Goal: Information Seeking & Learning: Learn about a topic

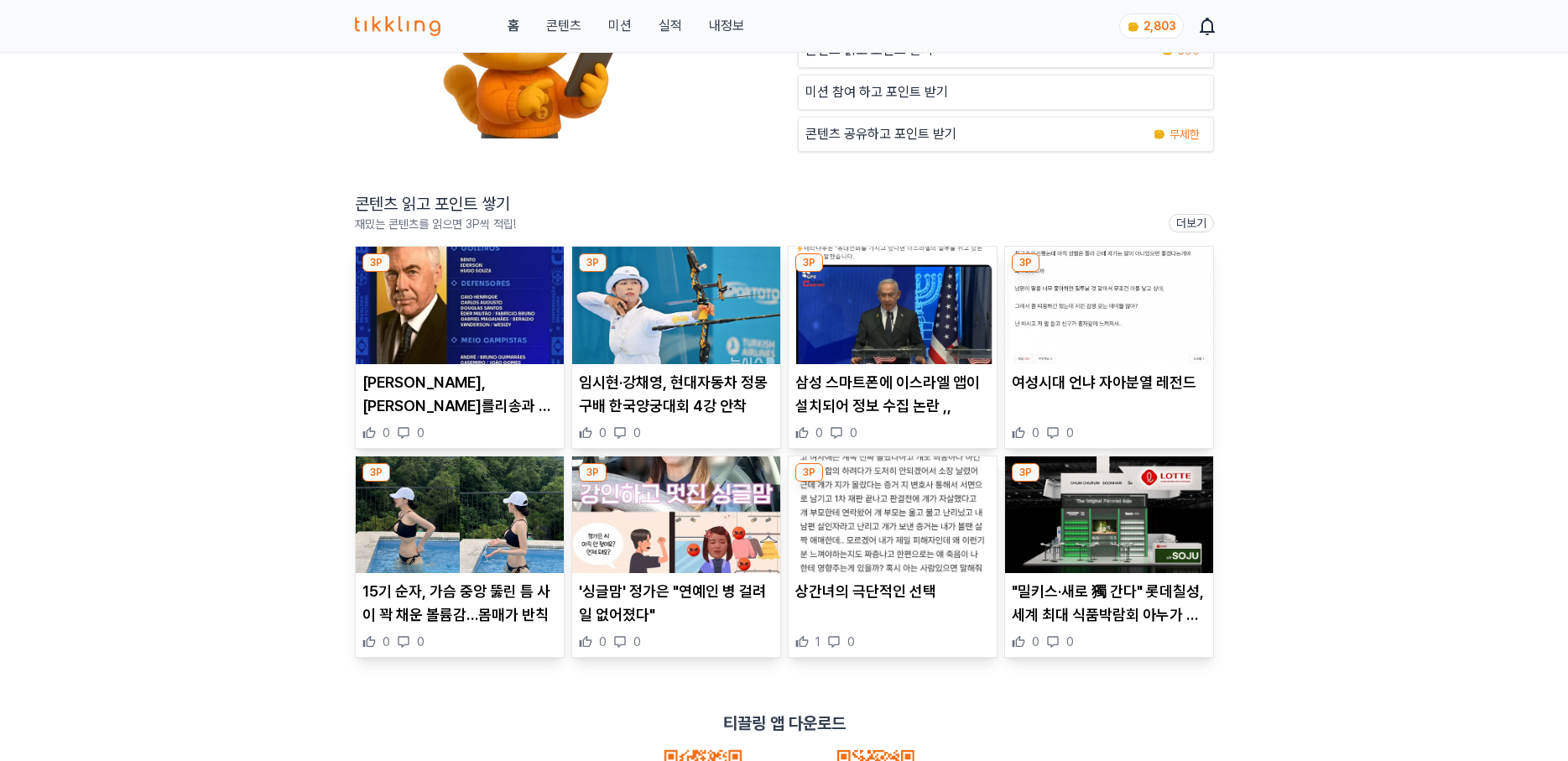
scroll to position [251, 0]
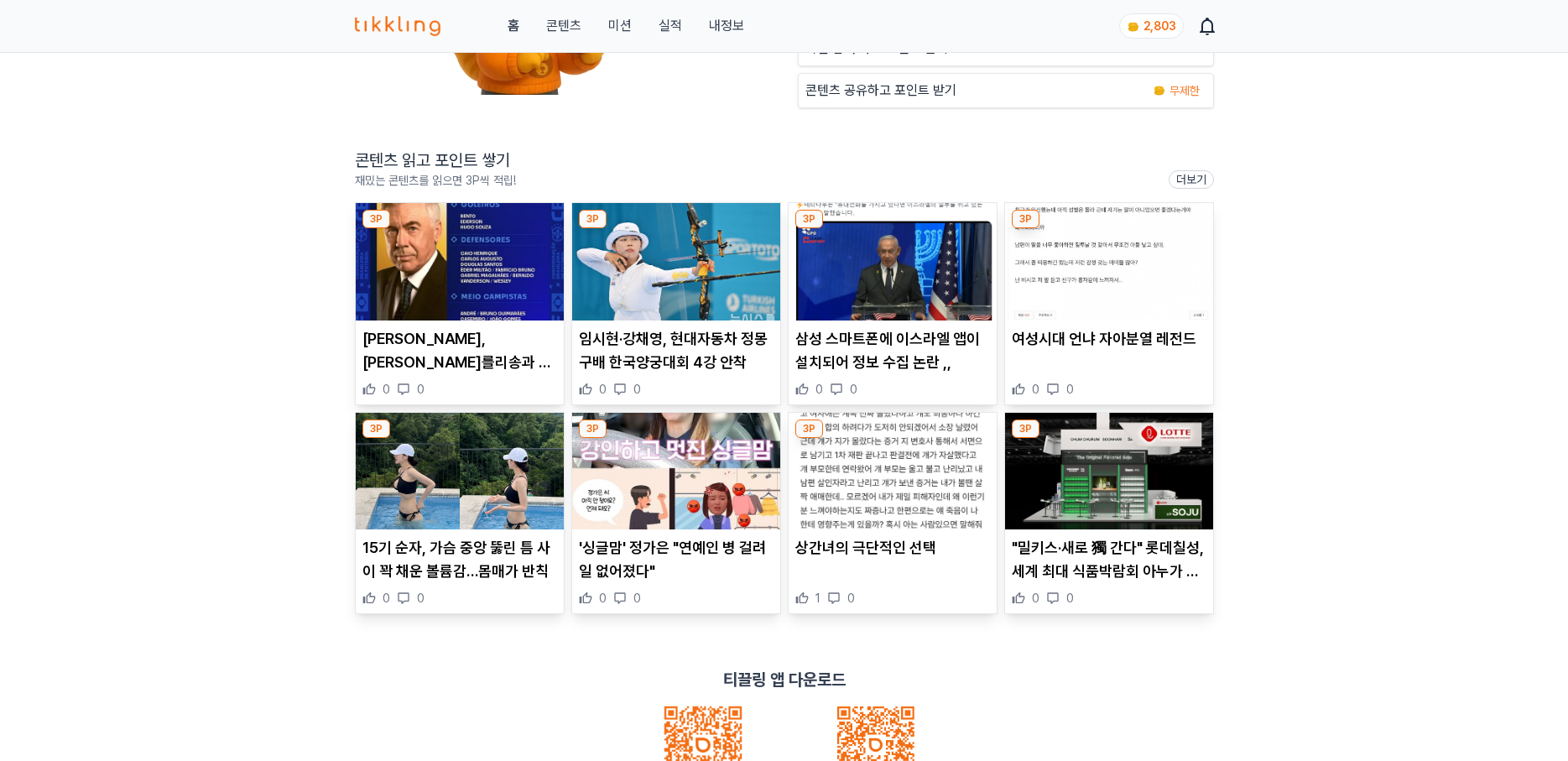
click at [628, 278] on img at bounding box center [675, 262] width 208 height 118
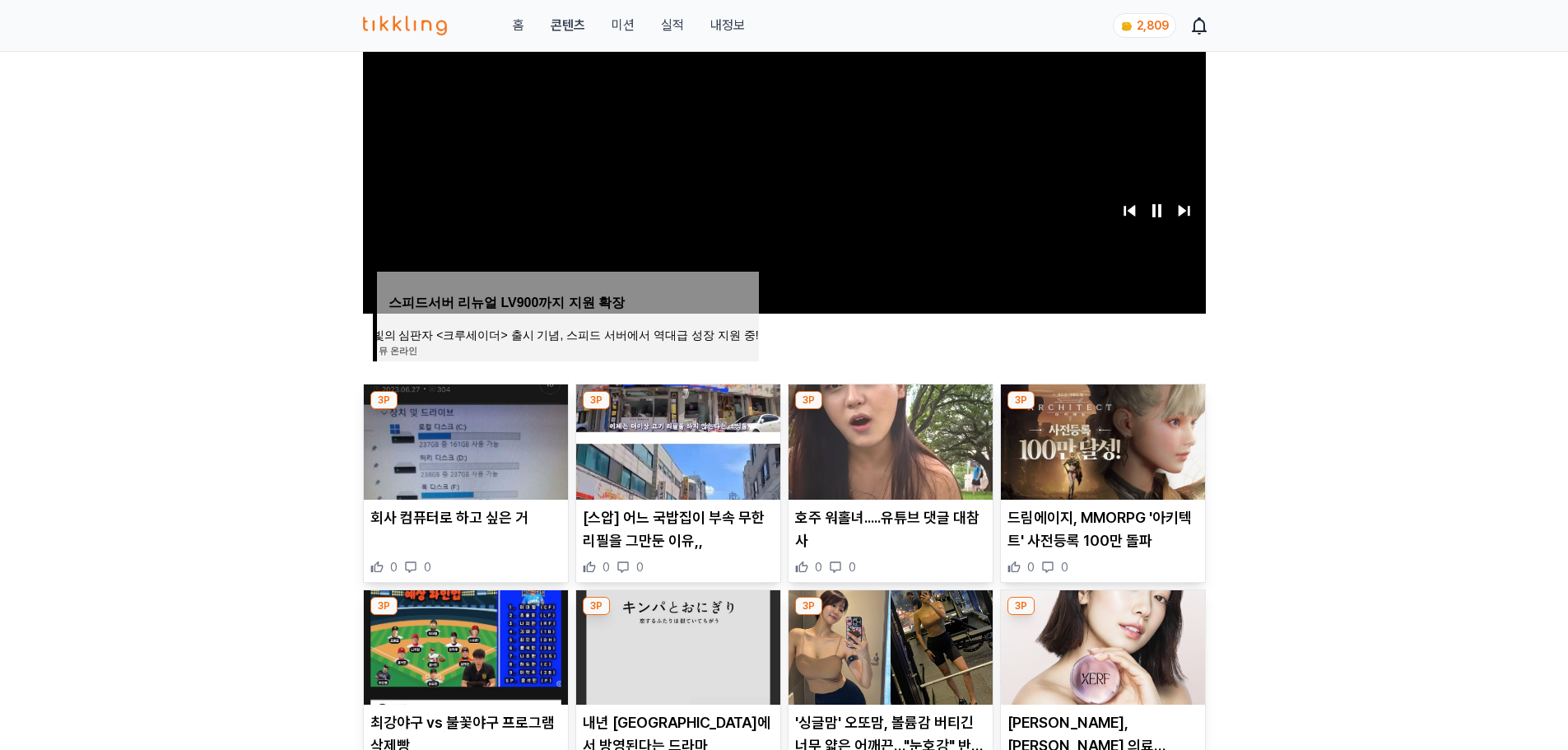
scroll to position [494, 0]
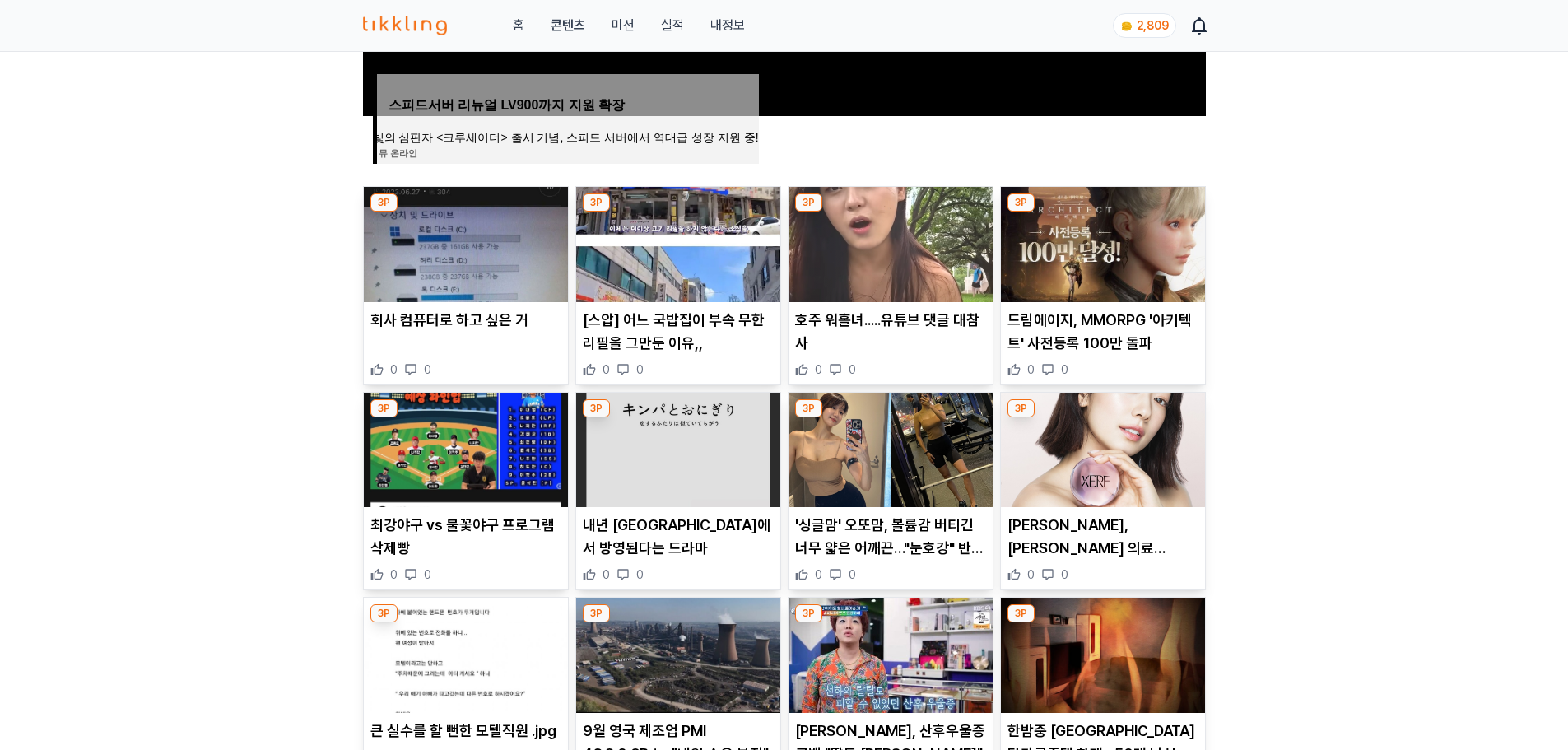
click at [442, 538] on p "최강야구 vs 불꽃야구 프로그램 삭제빵" at bounding box center [465, 537] width 191 height 47
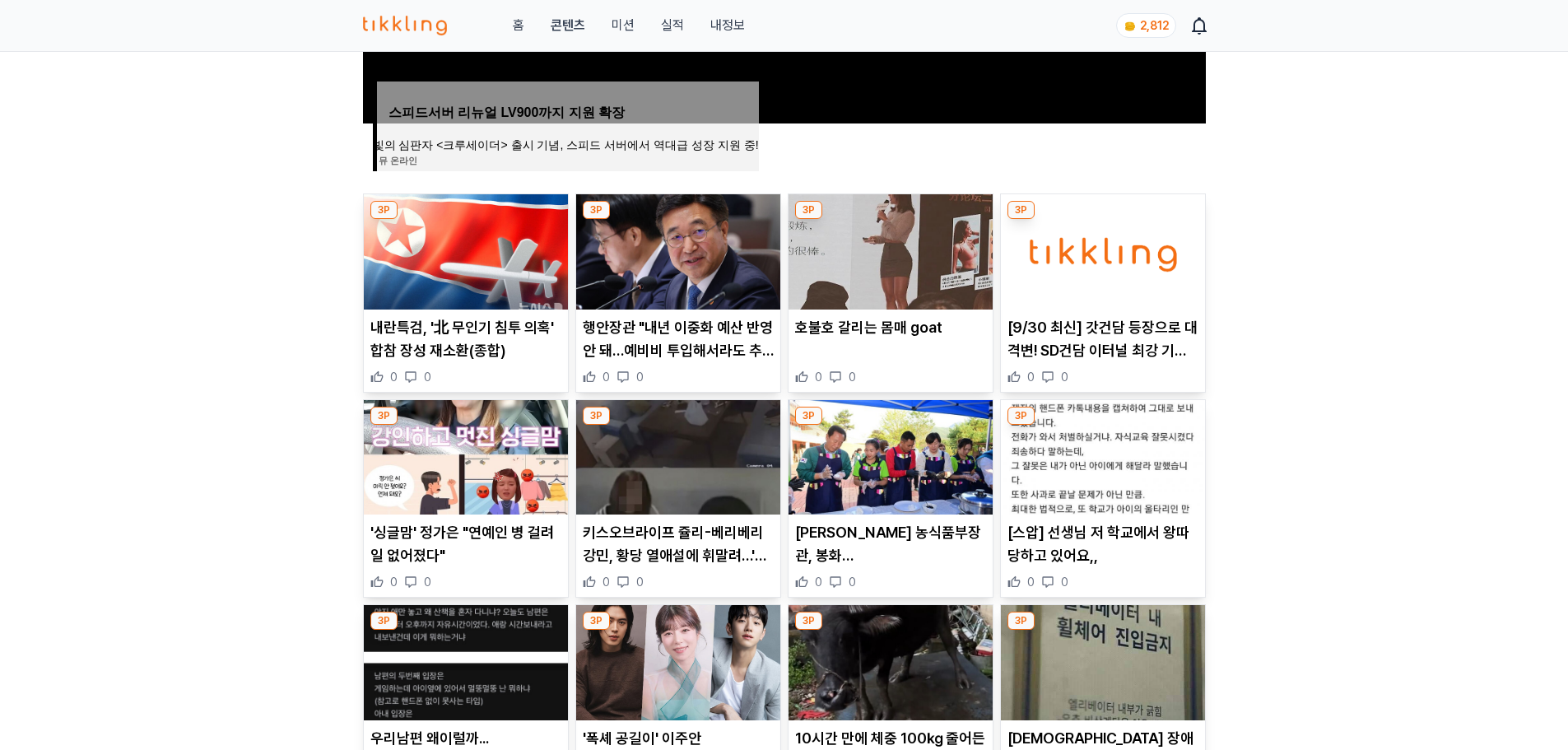
scroll to position [494, 0]
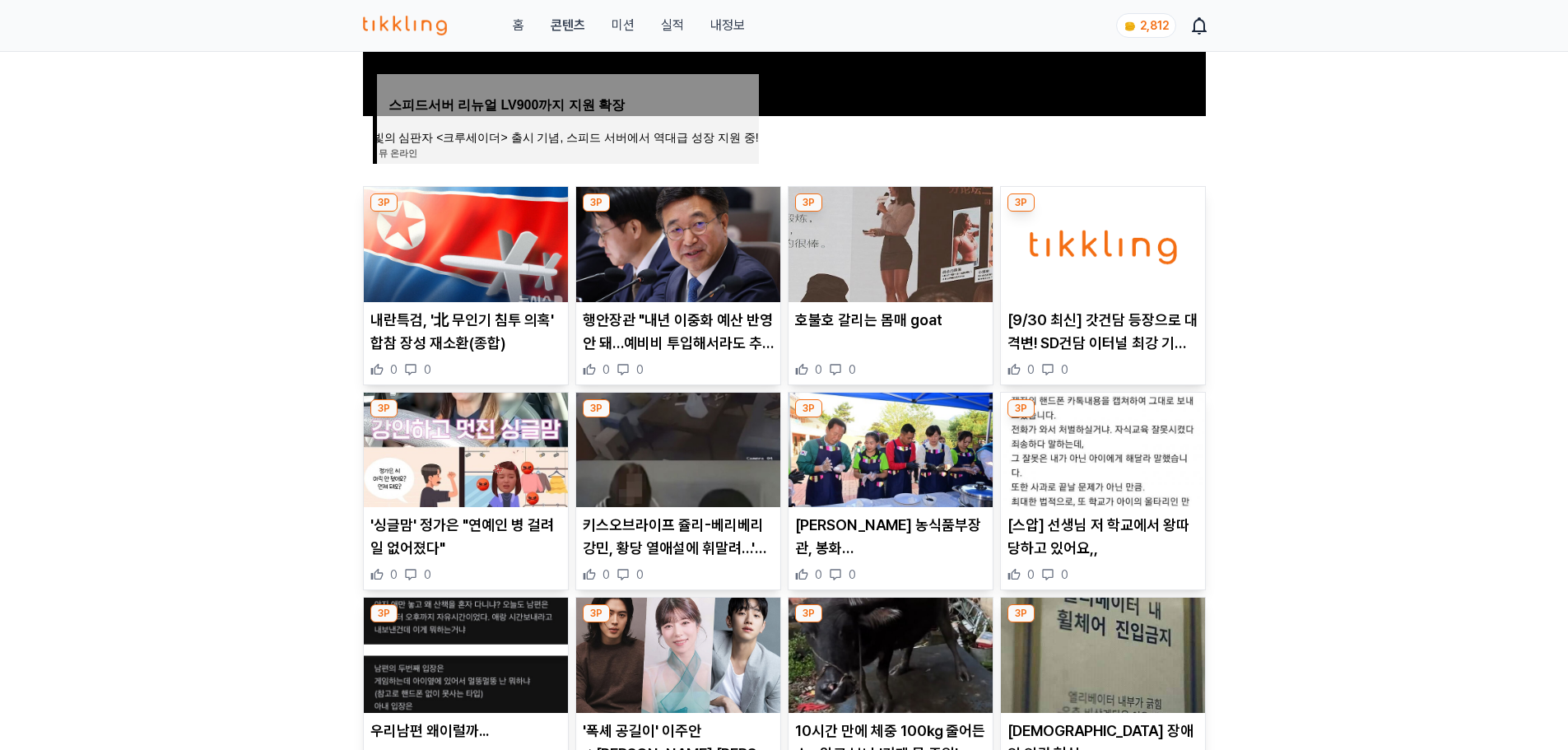
click at [1129, 346] on p "[9/30 최신] 갓건담 등장으로 대격변! SD건담 이터널 최강 기체 랭킹 총정리" at bounding box center [1103, 332] width 191 height 47
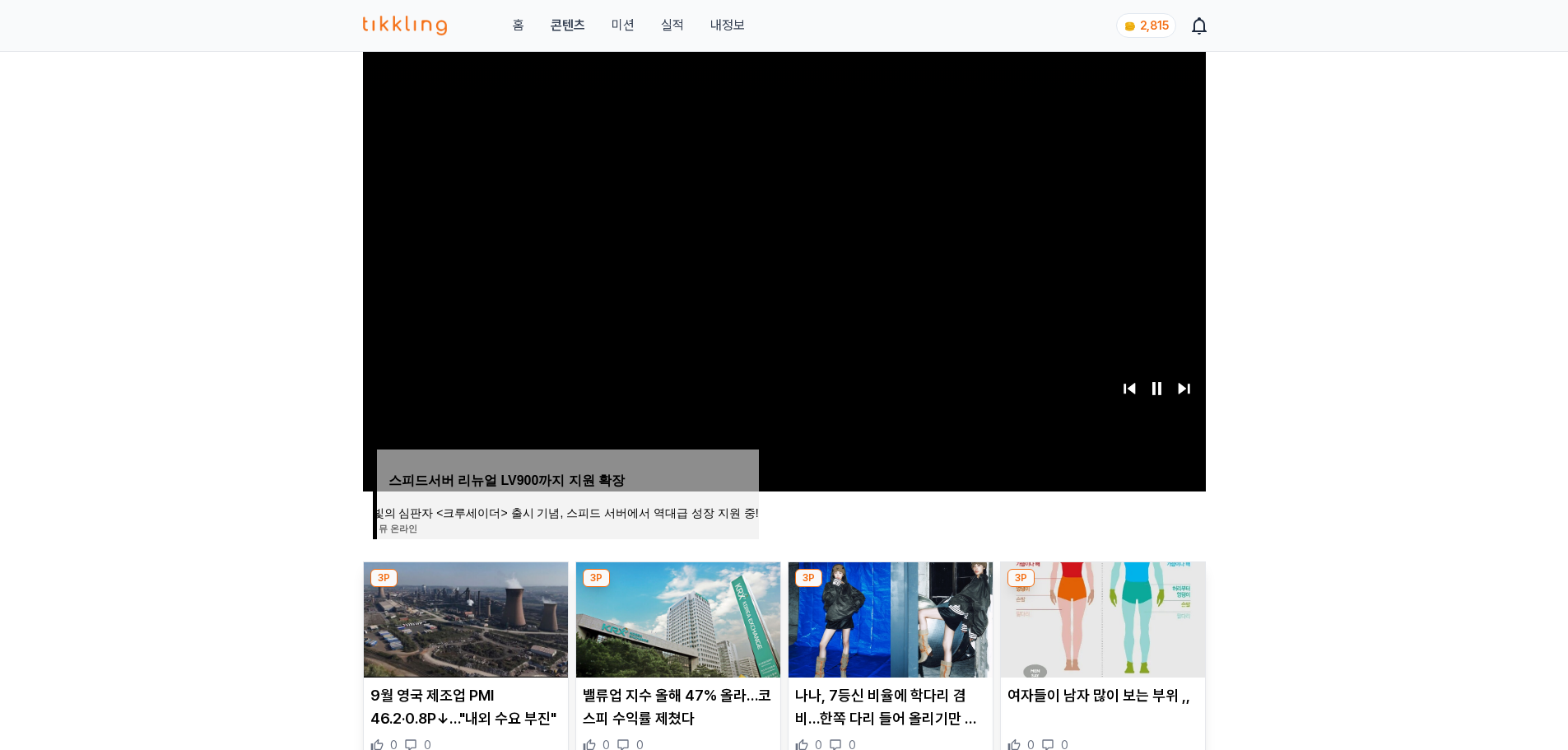
scroll to position [329, 0]
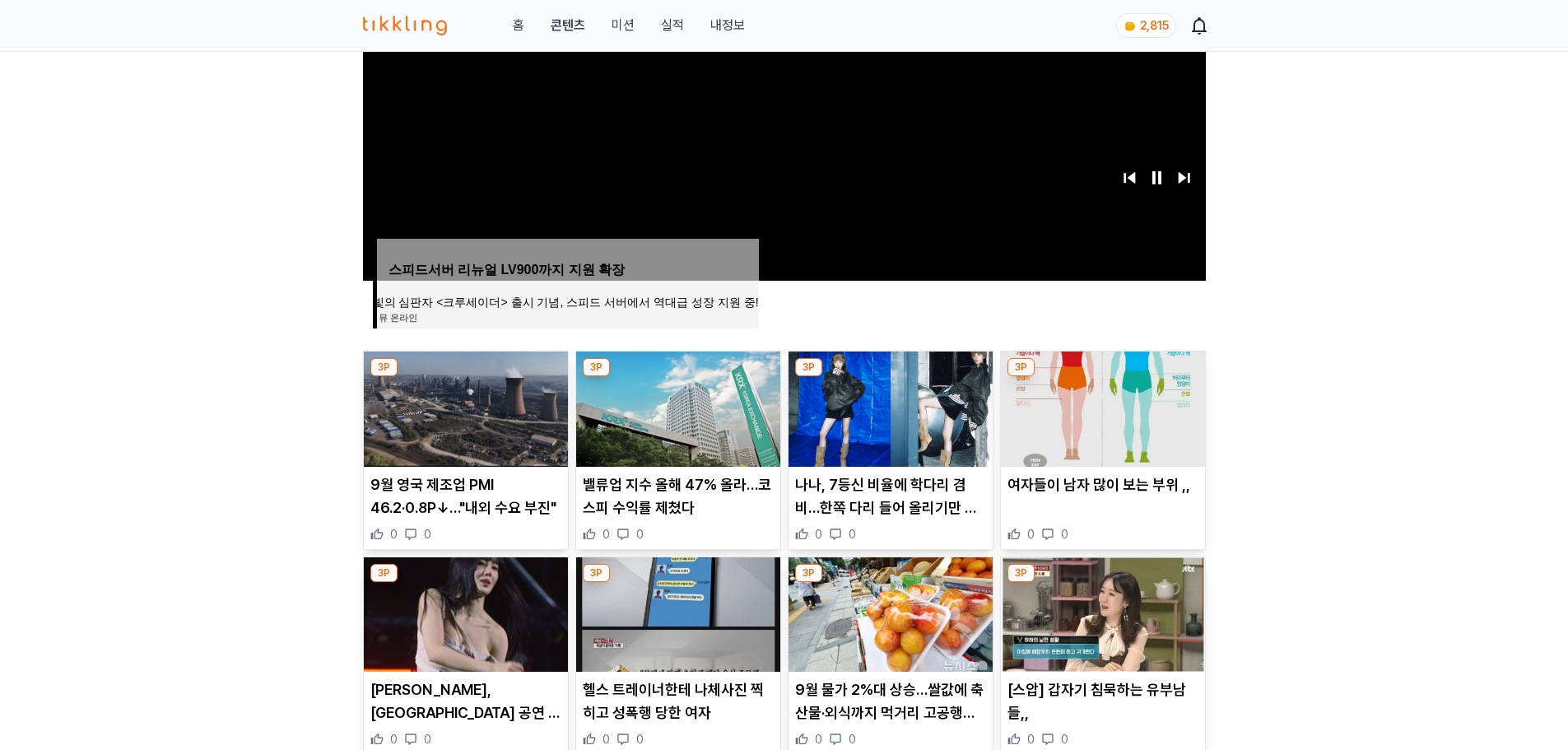
click at [450, 512] on p "9월 영국 제조업 PMI 46.2·0.8P↓…"내외 수요 부진"" at bounding box center [465, 497] width 191 height 47
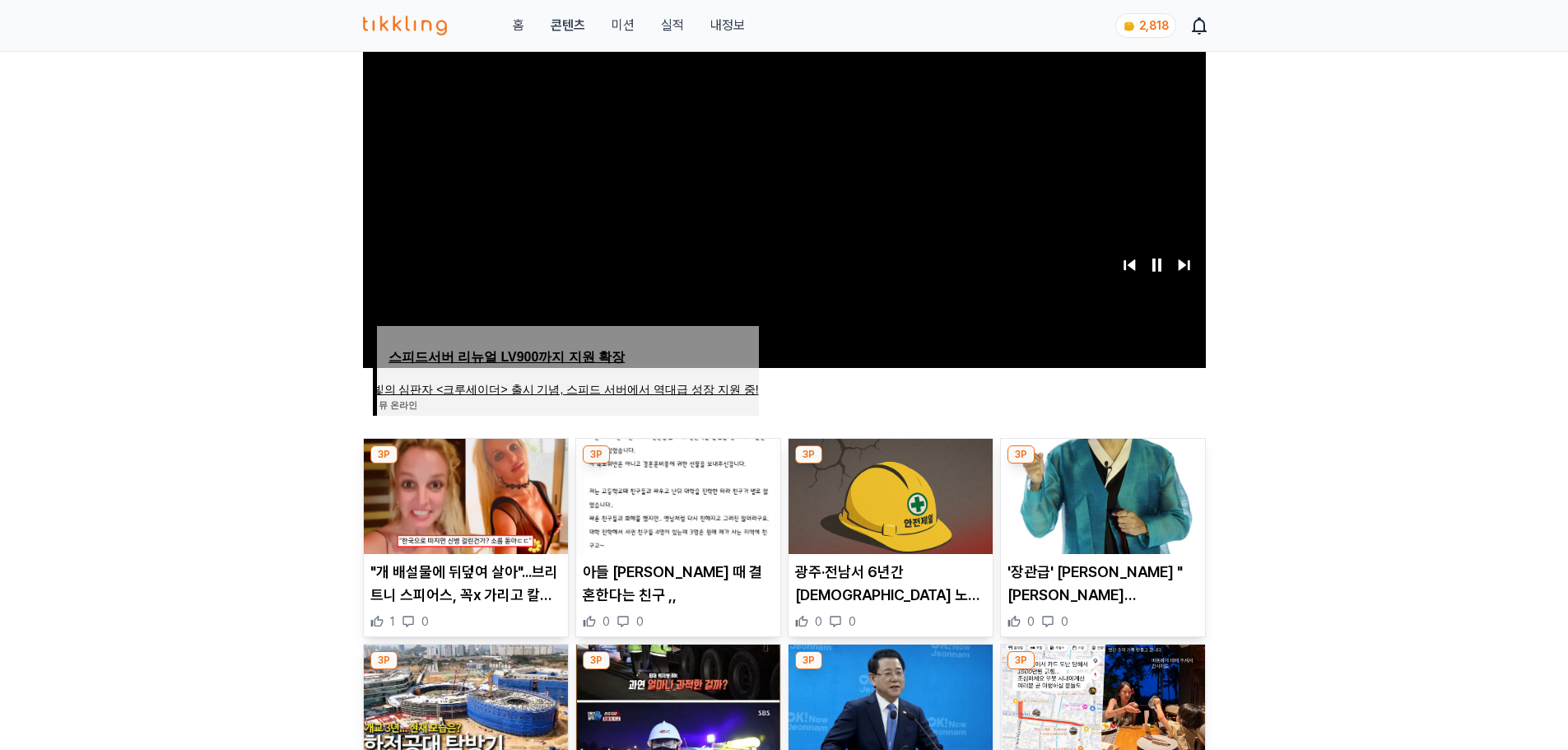
scroll to position [247, 0]
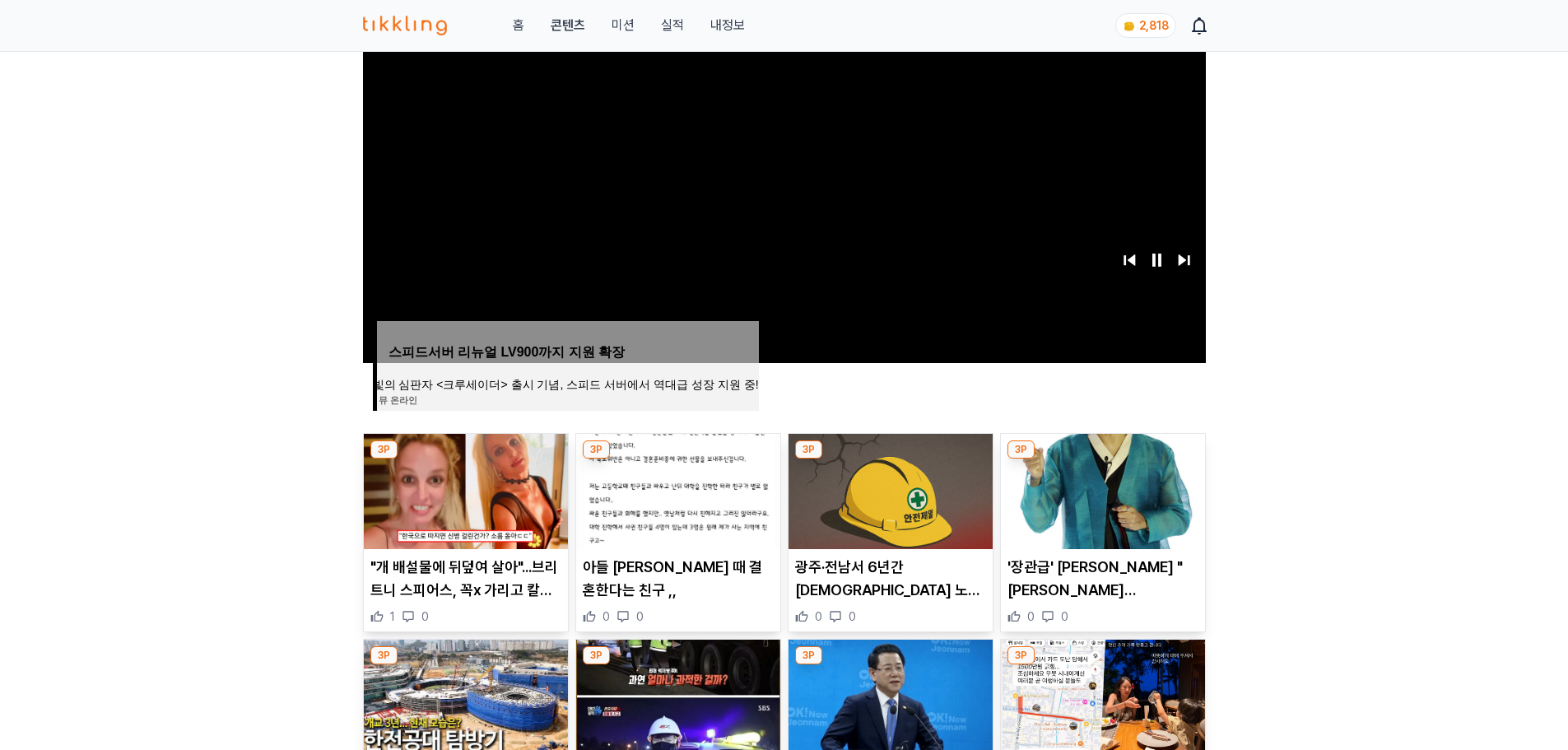
click at [728, 514] on img at bounding box center [677, 491] width 204 height 115
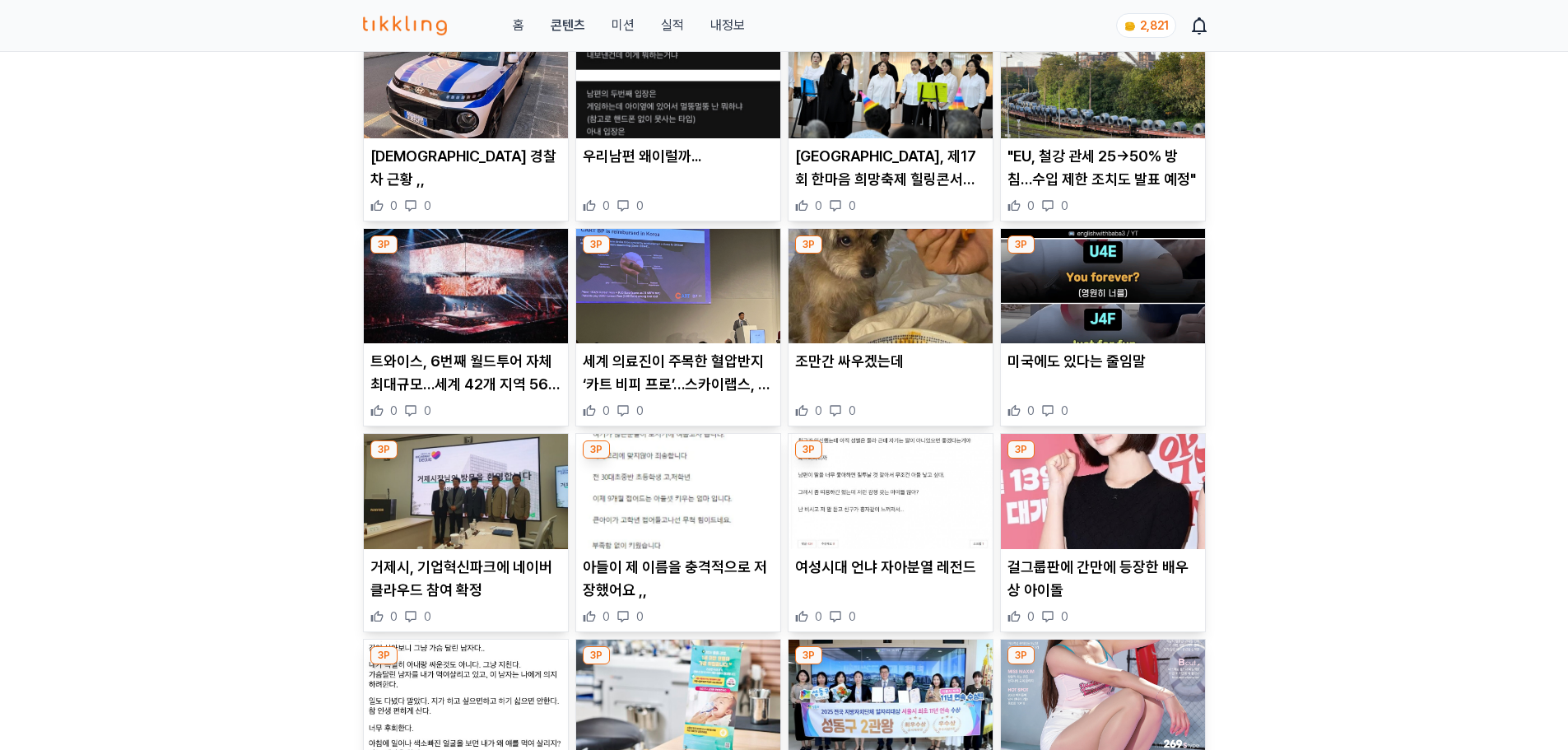
scroll to position [659, 0]
click at [1035, 363] on p "미국에도 있다는 줄임말" at bounding box center [1103, 360] width 191 height 23
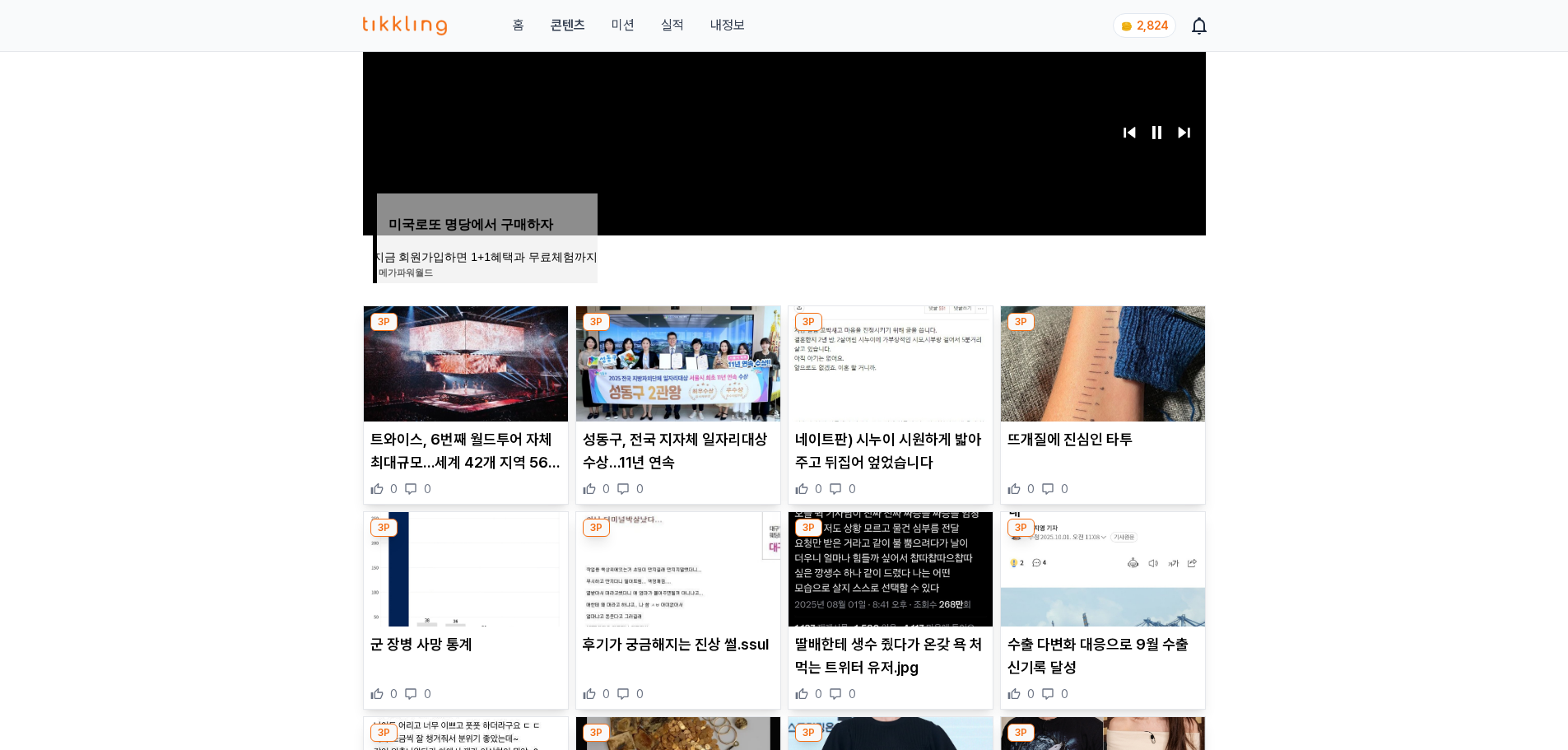
scroll to position [411, 0]
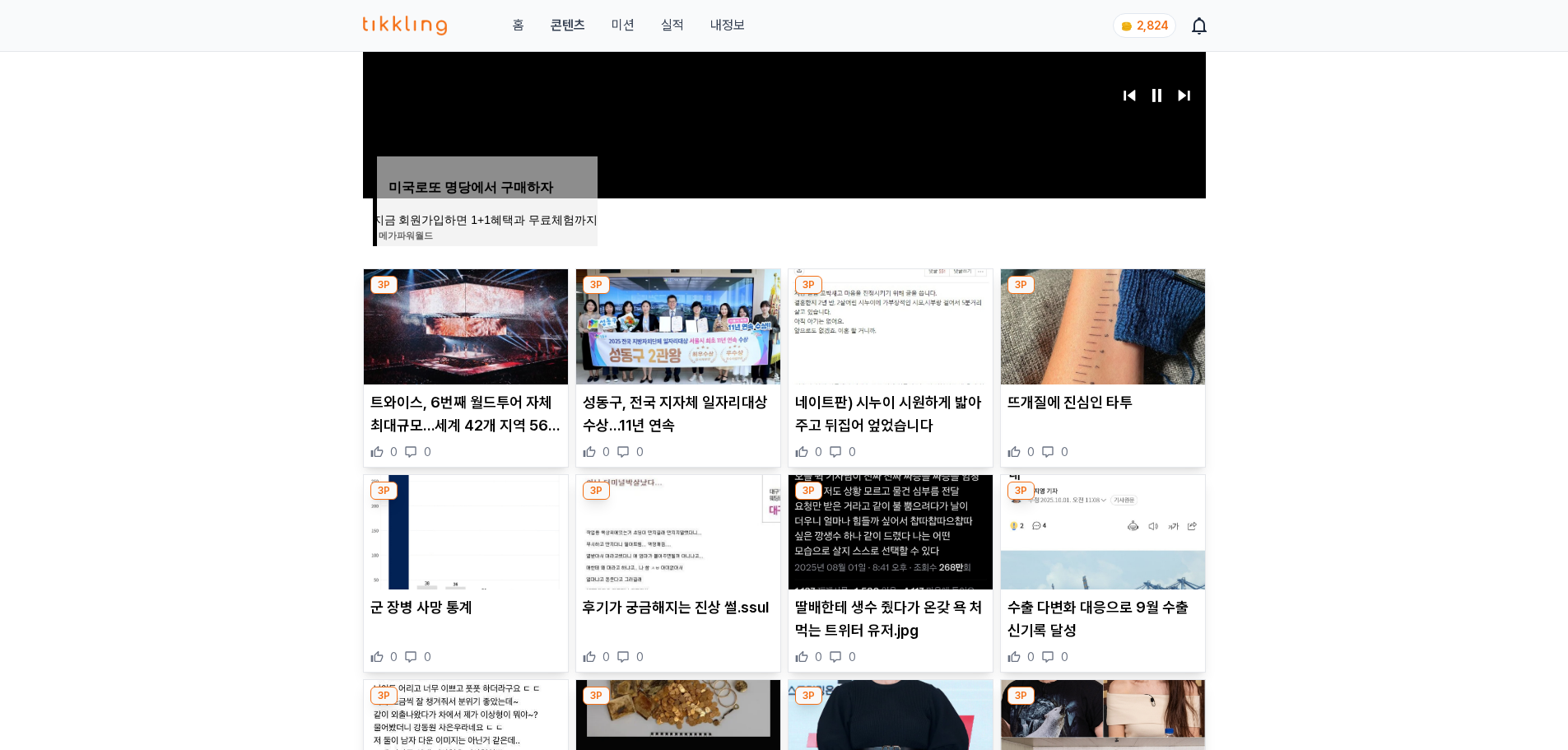
click at [1101, 405] on p "뜨개질에 진심인 타투" at bounding box center [1103, 402] width 191 height 23
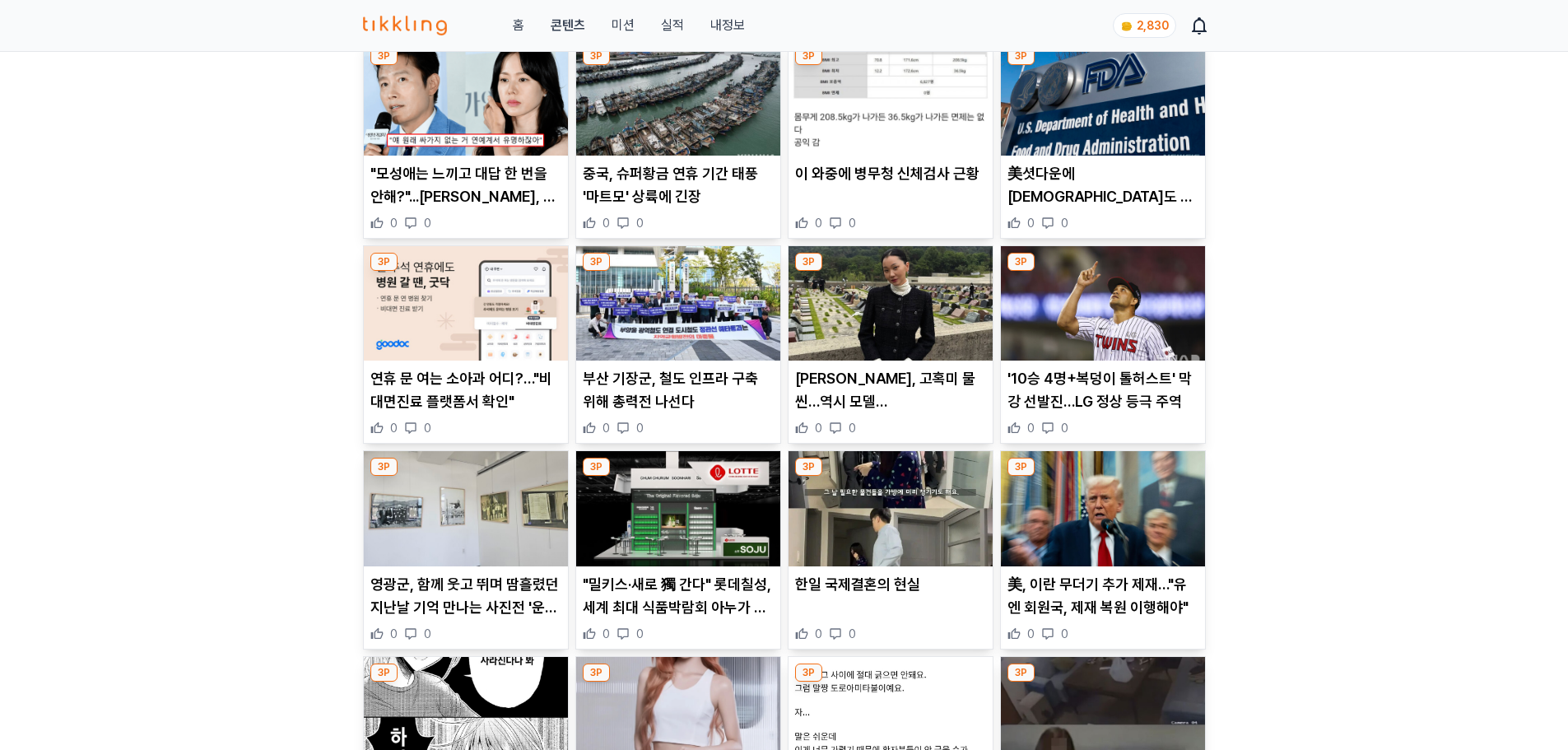
scroll to position [1080, 0]
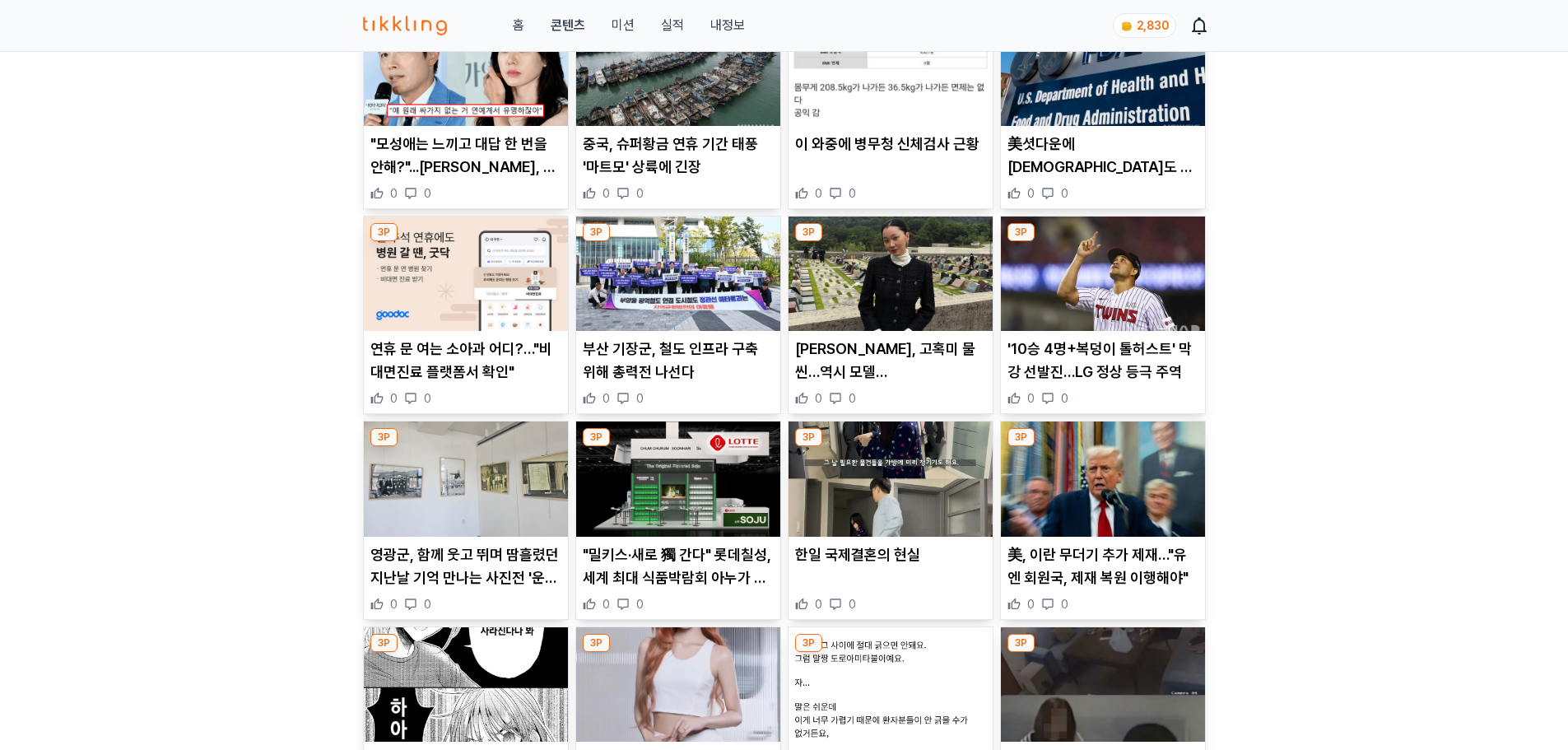
click at [891, 554] on p "한일 국제결혼의 현실" at bounding box center [890, 555] width 191 height 23
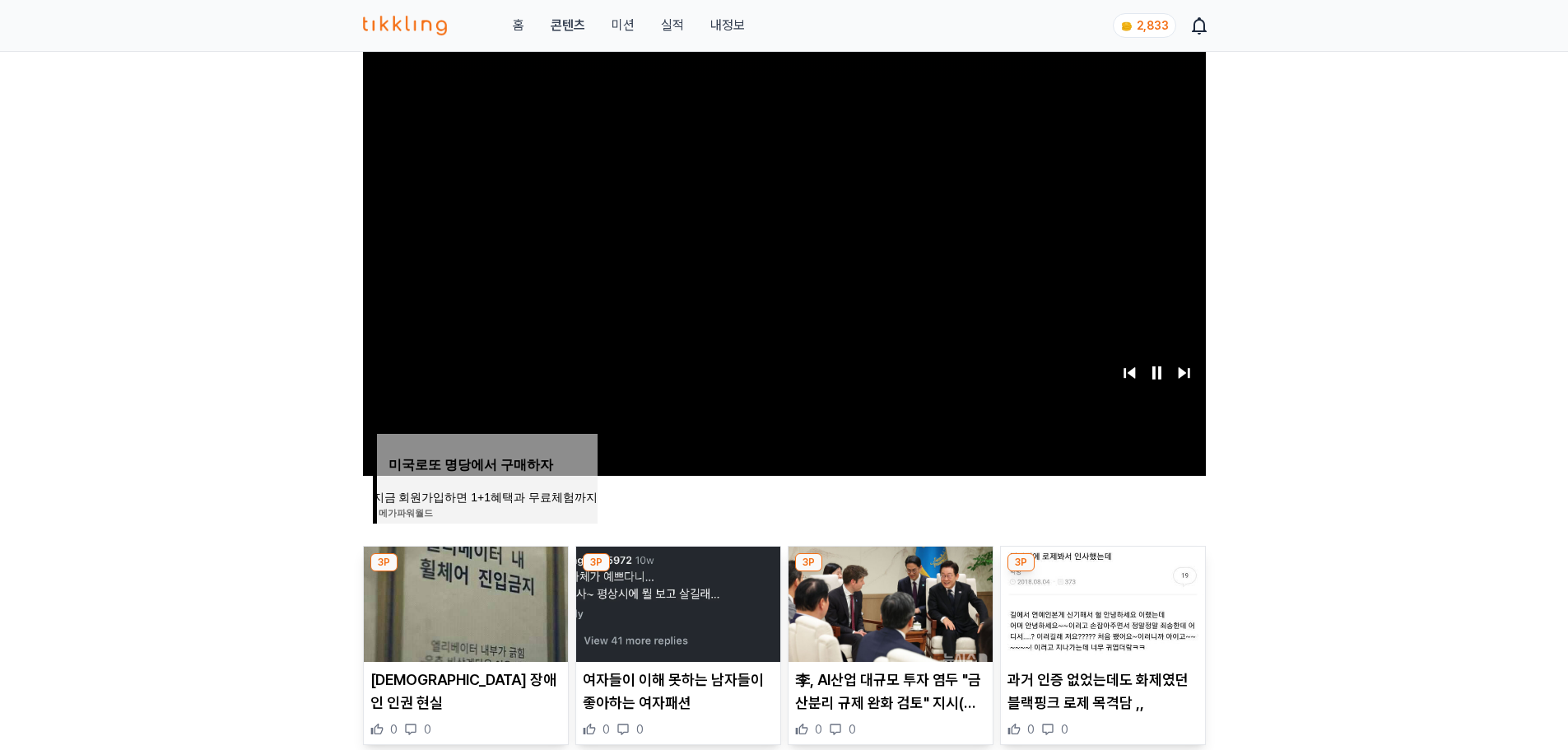
scroll to position [494, 0]
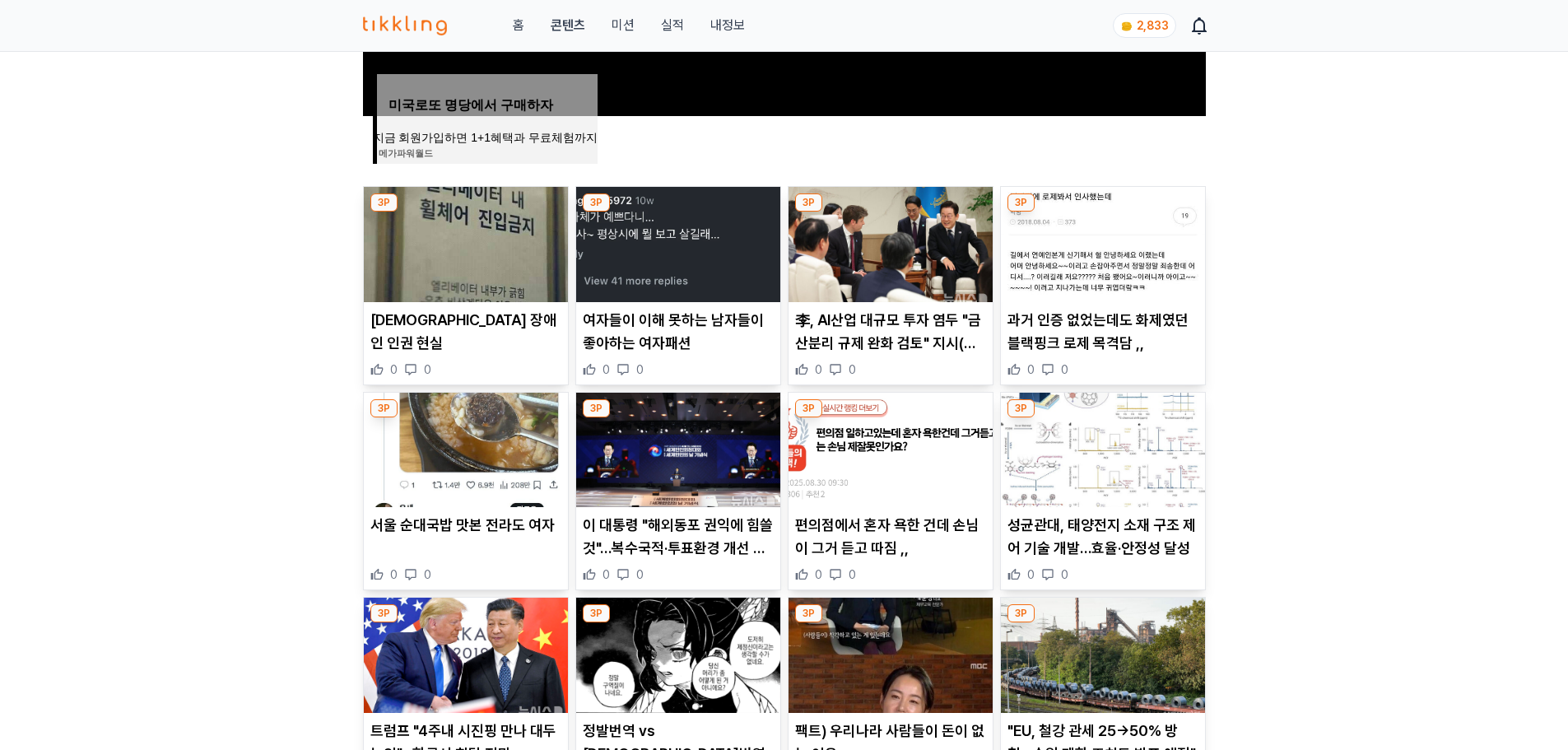
click at [1097, 346] on p "과거 인증 없었는데도 화제였던 블랙핑크 로제 목격담 ,," at bounding box center [1103, 332] width 191 height 47
